Goal: Task Accomplishment & Management: Manage account settings

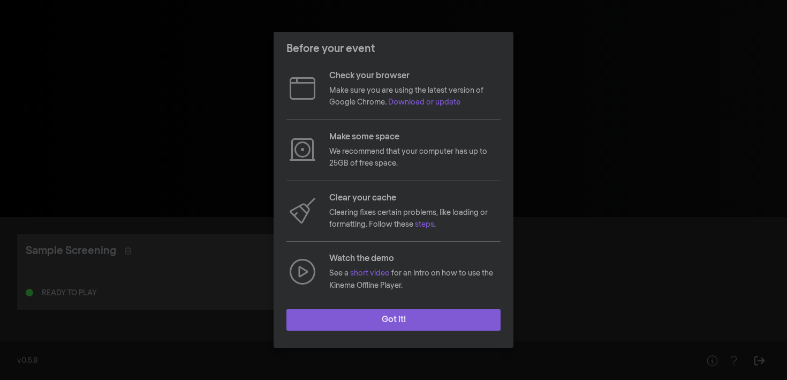
click at [388, 322] on button "Got it!" at bounding box center [393, 319] width 214 height 21
click at [411, 315] on button "Got it!" at bounding box center [393, 319] width 214 height 21
click at [378, 329] on button "Got it!" at bounding box center [393, 319] width 214 height 21
click at [453, 326] on button "Got it!" at bounding box center [393, 319] width 214 height 21
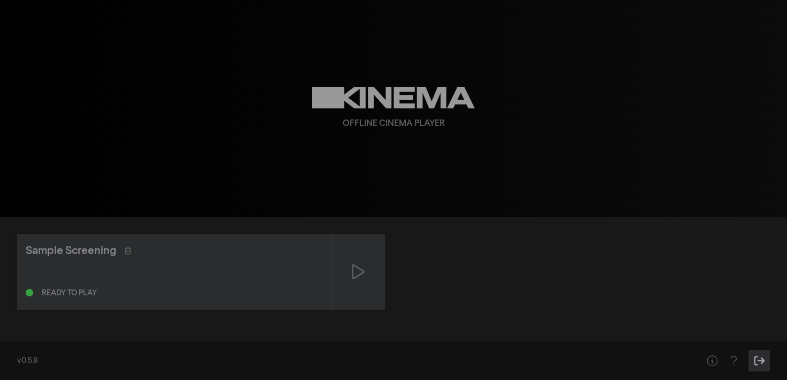
click at [755, 359] on icon "Sign Out" at bounding box center [759, 360] width 13 height 11
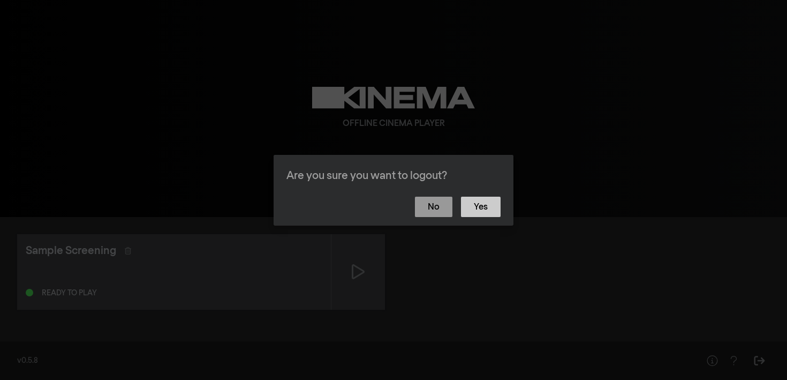
click at [477, 208] on button "Yes" at bounding box center [481, 206] width 40 height 20
